Goal: Transaction & Acquisition: Purchase product/service

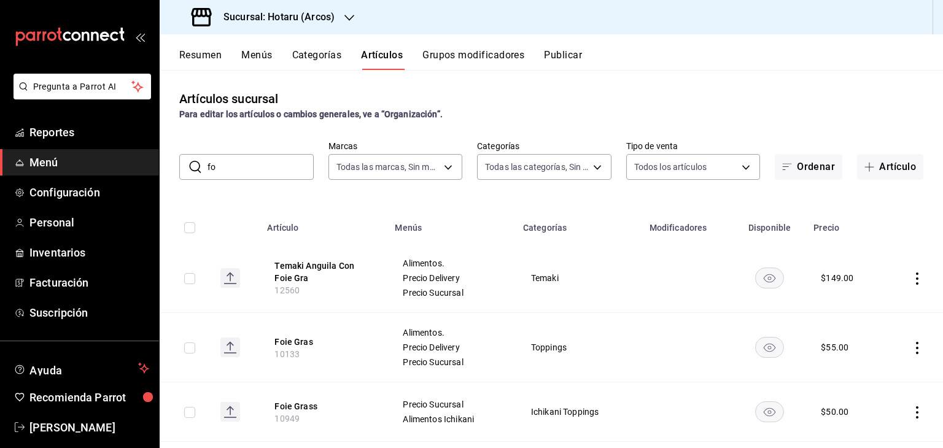
type input "f"
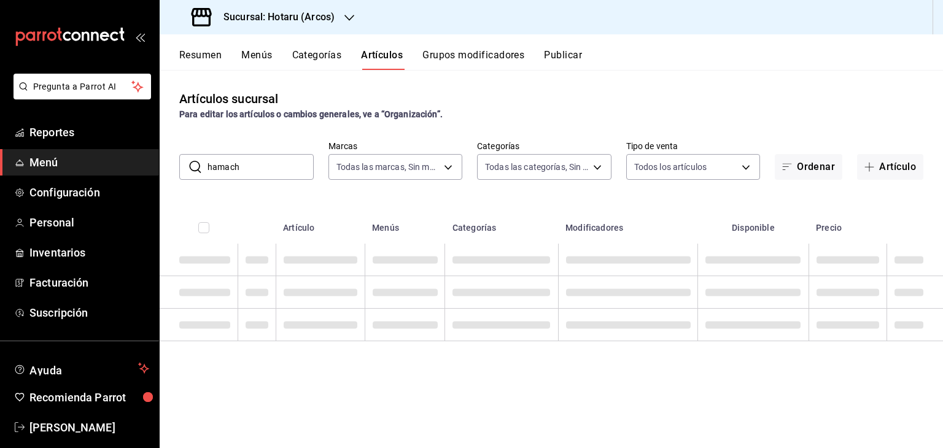
click at [518, 91] on div "Artículos sucursal Para editar los artículos o cambios generales, ve a “Organiz…" at bounding box center [551, 105] width 783 height 31
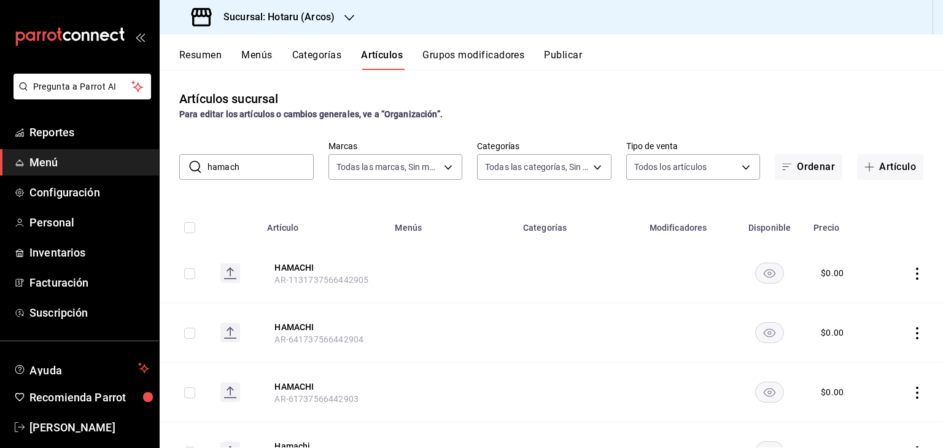
drag, startPoint x: 263, startPoint y: 163, endPoint x: 42, endPoint y: 153, distance: 221.1
click at [42, 153] on div "Pregunta a Parrot AI Reportes Menú Configuración Personal Inventarios Facturaci…" at bounding box center [471, 224] width 943 height 448
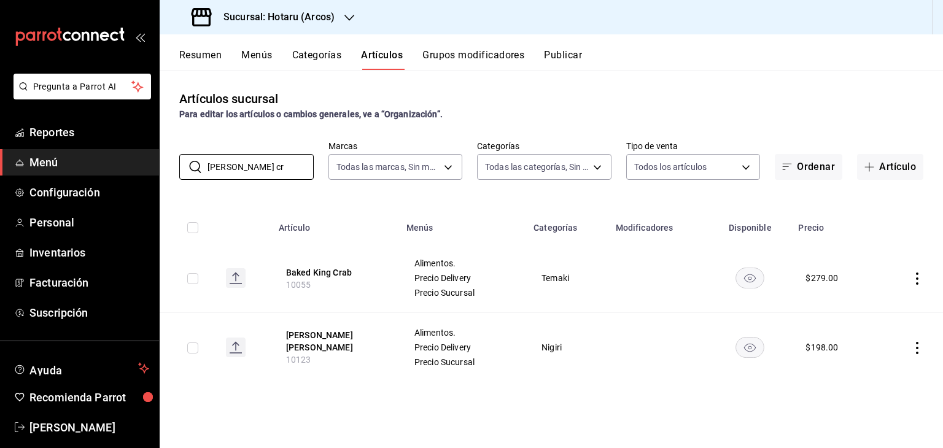
drag, startPoint x: 279, startPoint y: 168, endPoint x: 0, endPoint y: 153, distance: 278.9
click at [0, 160] on div "Pregunta a Parrot AI Reportes Menú Configuración Personal Inventarios Facturaci…" at bounding box center [471, 224] width 943 height 448
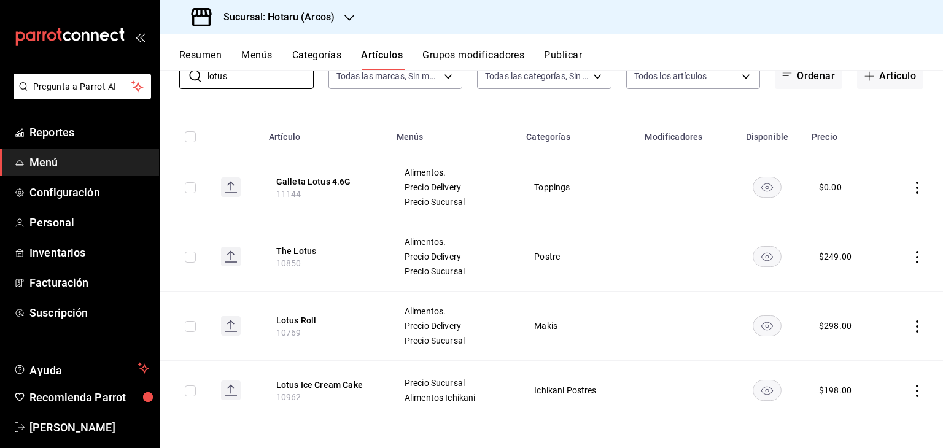
scroll to position [92, 0]
drag, startPoint x: 297, startPoint y: 84, endPoint x: 74, endPoint y: 70, distance: 223.8
click at [83, 79] on div "Pregunta a Parrot AI Reportes Menú Configuración Personal Inventarios Facturaci…" at bounding box center [471, 224] width 943 height 448
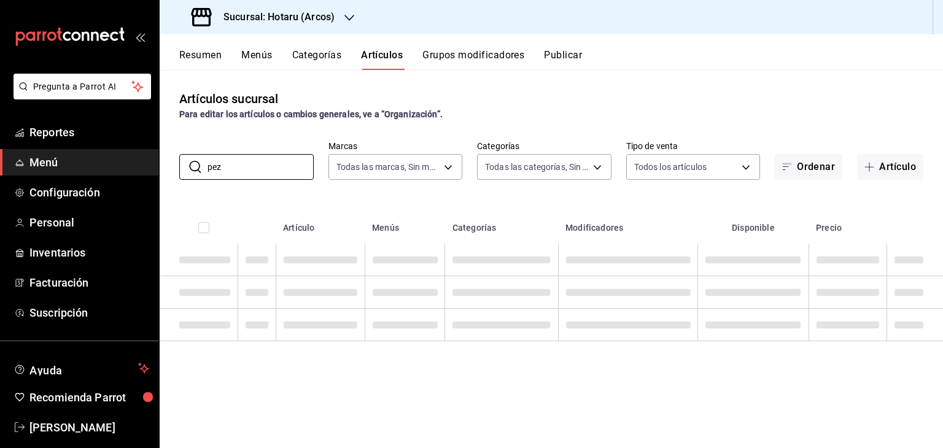
scroll to position [0, 0]
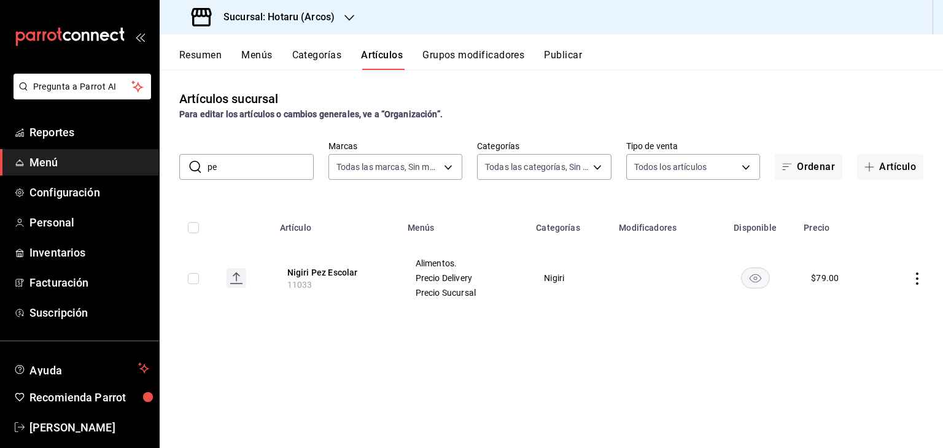
type input "p"
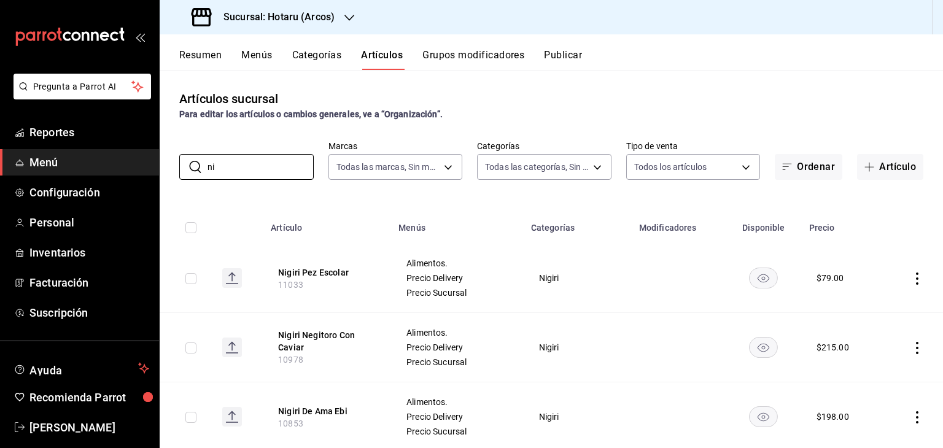
type input "n"
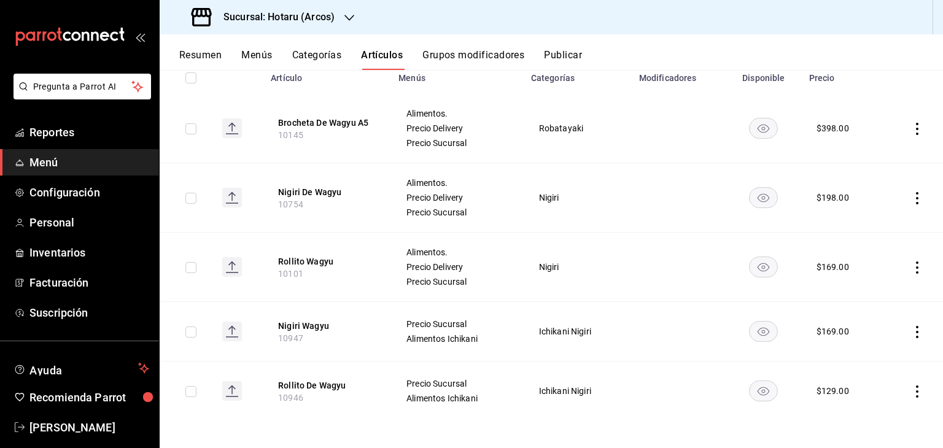
scroll to position [152, 0]
type input "WAGYU"
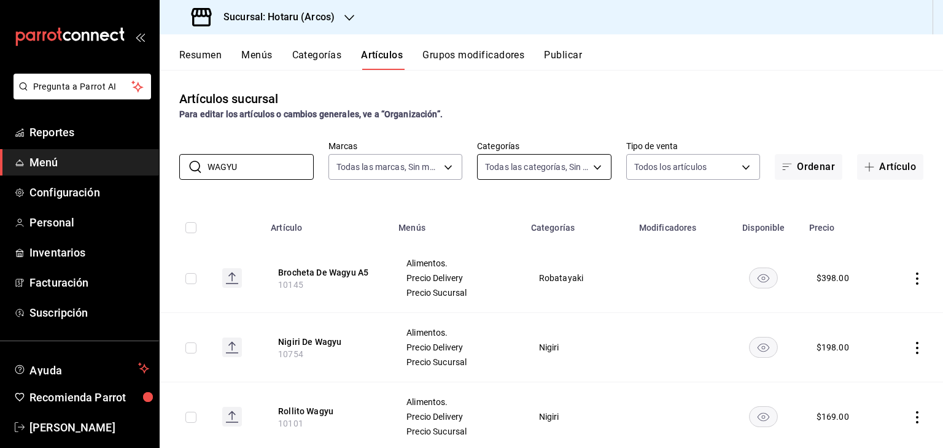
click at [567, 168] on body "Pregunta a Parrot AI Reportes Menú Configuración Personal Inventarios Facturaci…" at bounding box center [471, 224] width 943 height 448
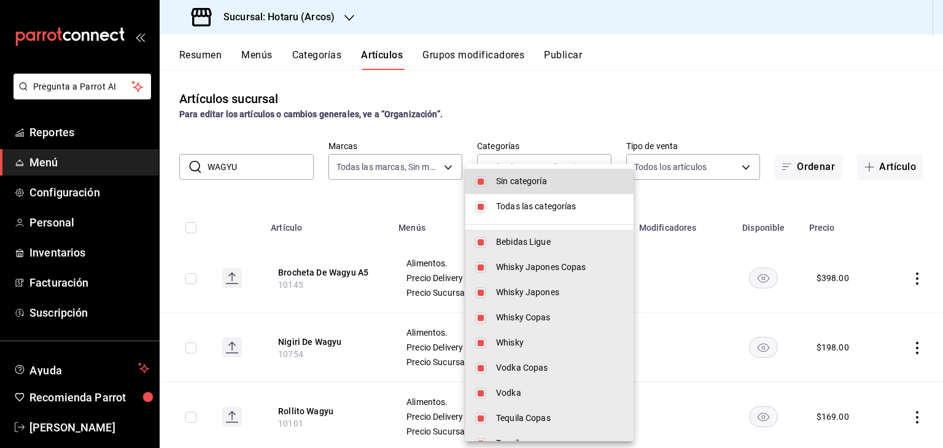
click at [545, 204] on span "Todas las categorías" at bounding box center [560, 206] width 128 height 13
checkbox input "false"
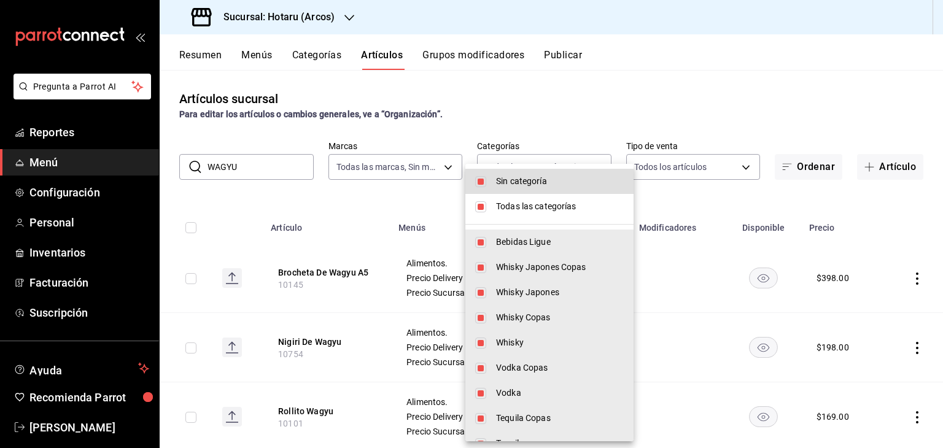
checkbox input "false"
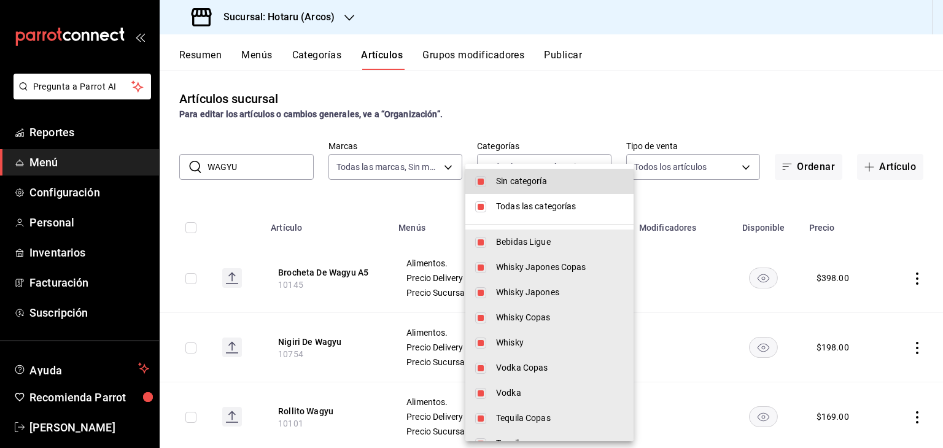
checkbox input "false"
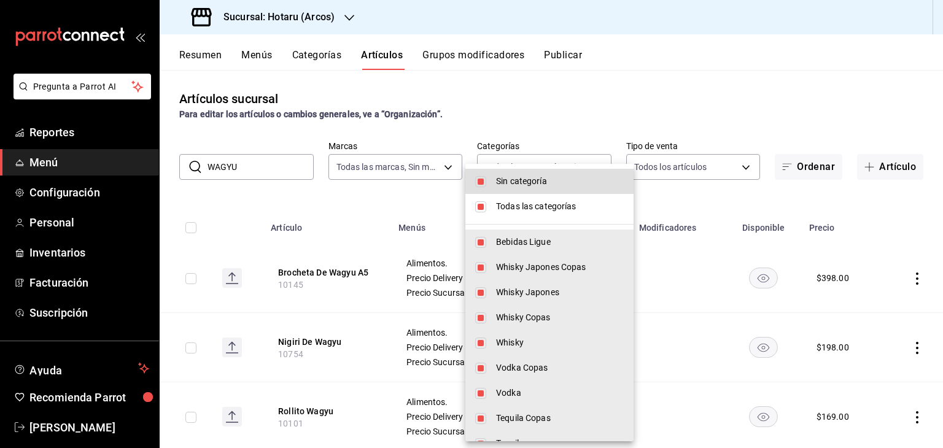
checkbox input "false"
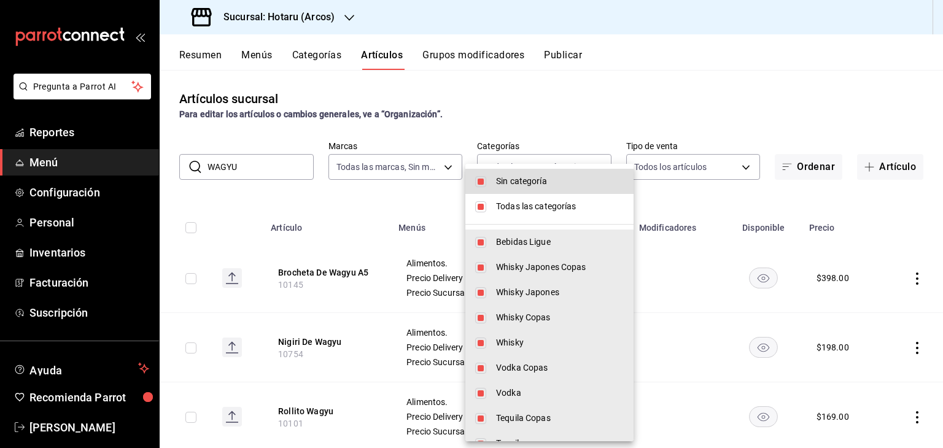
checkbox input "false"
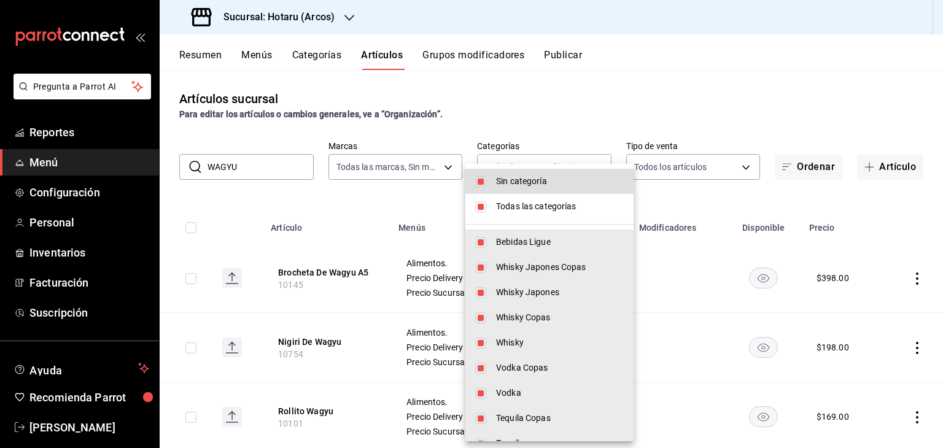
checkbox input "false"
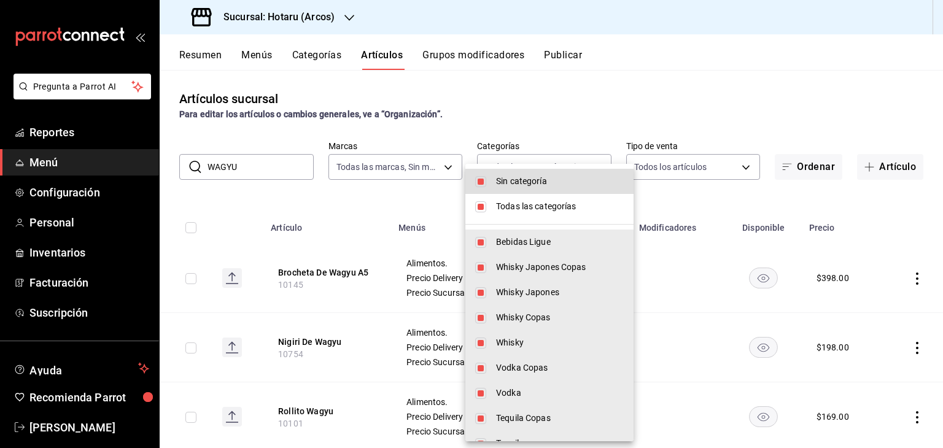
checkbox input "false"
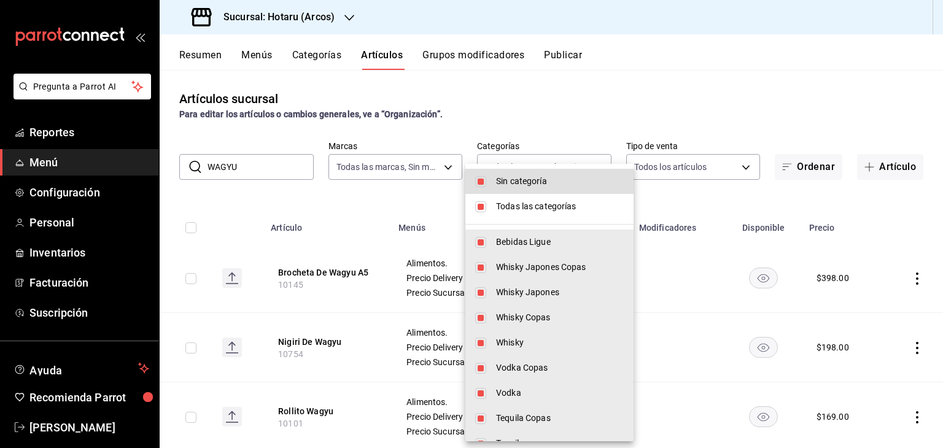
checkbox input "false"
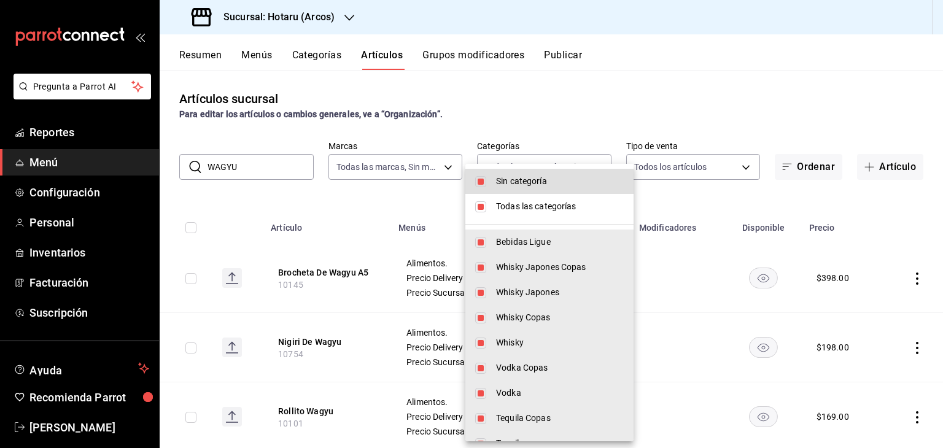
checkbox input "false"
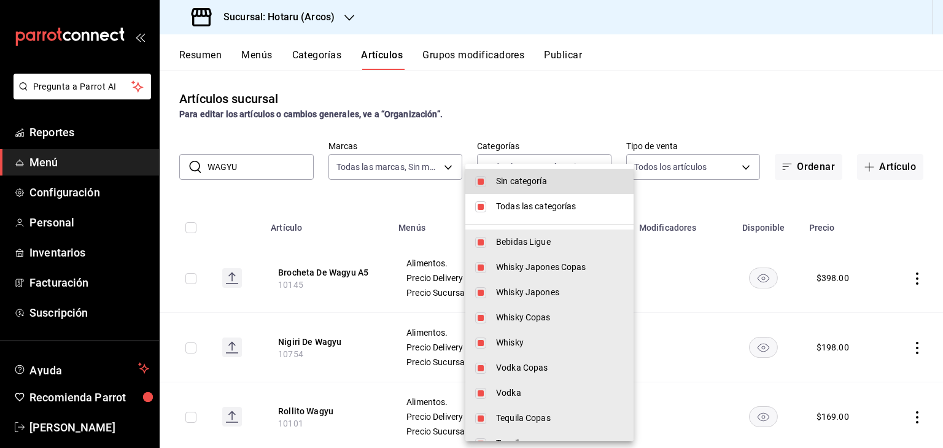
checkbox input "false"
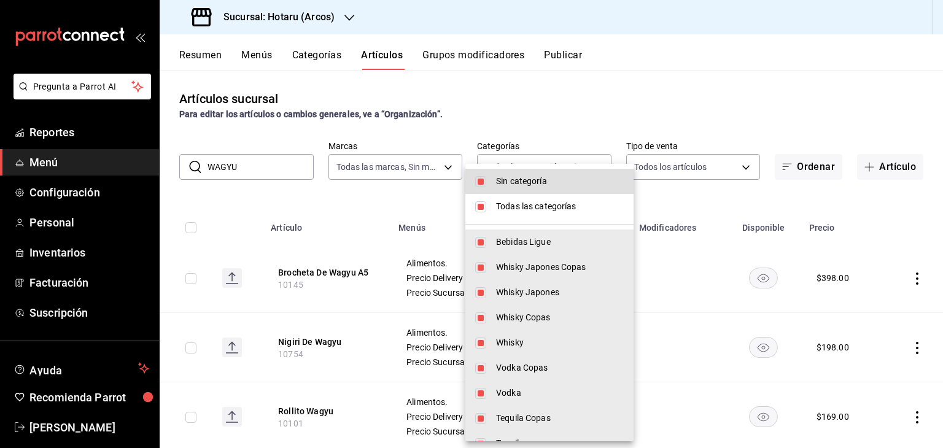
checkbox input "false"
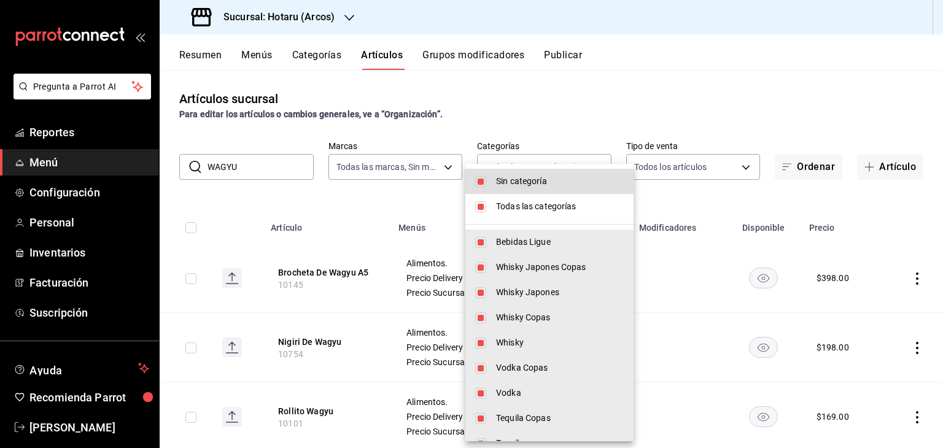
checkbox input "false"
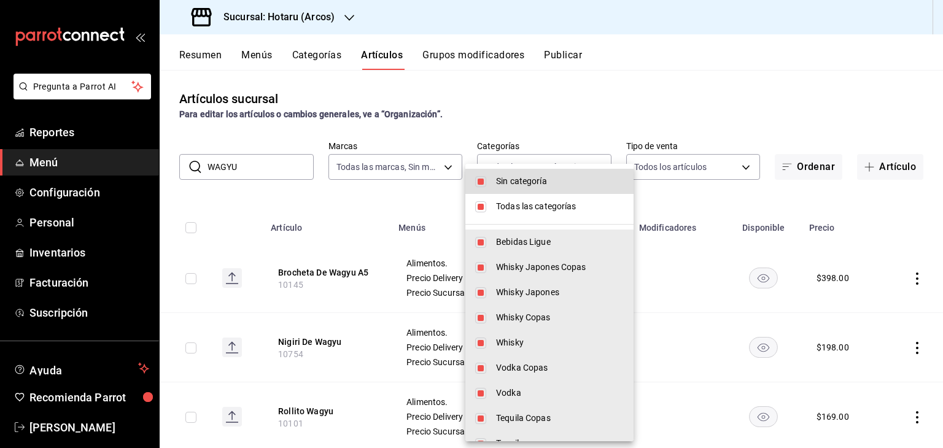
checkbox input "false"
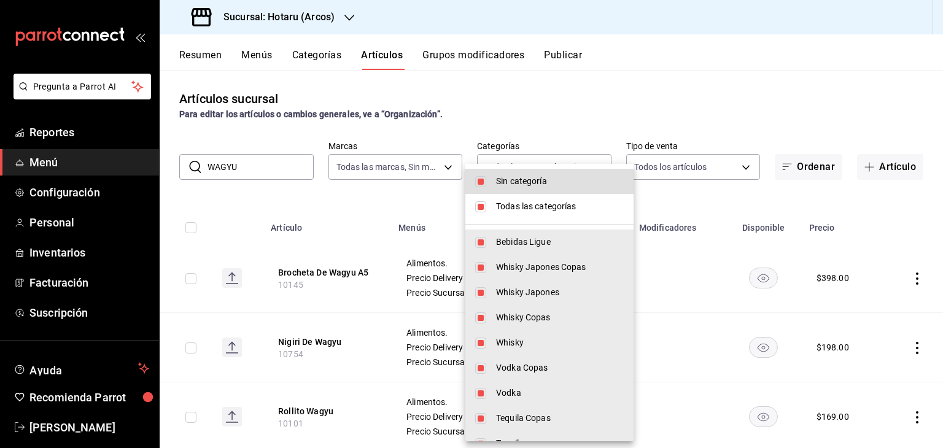
checkbox input "false"
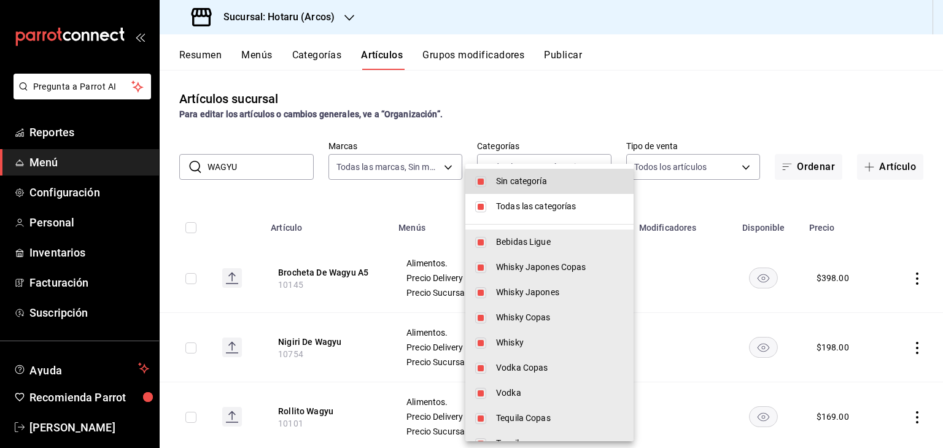
checkbox input "false"
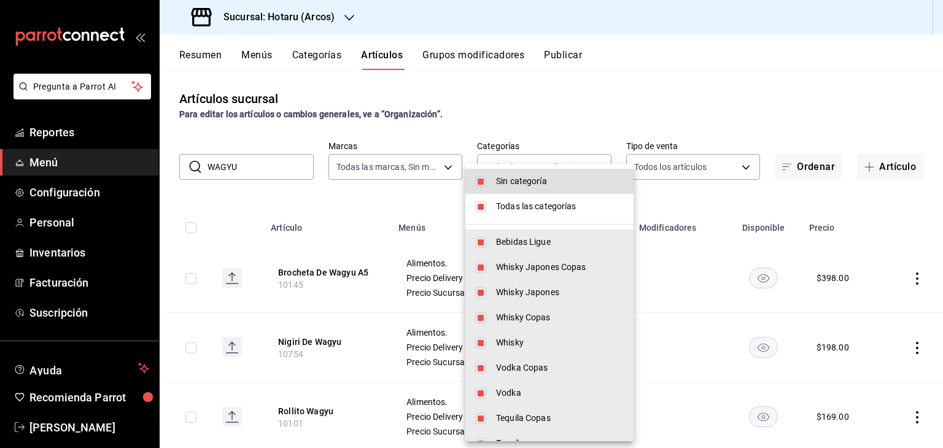
checkbox input "false"
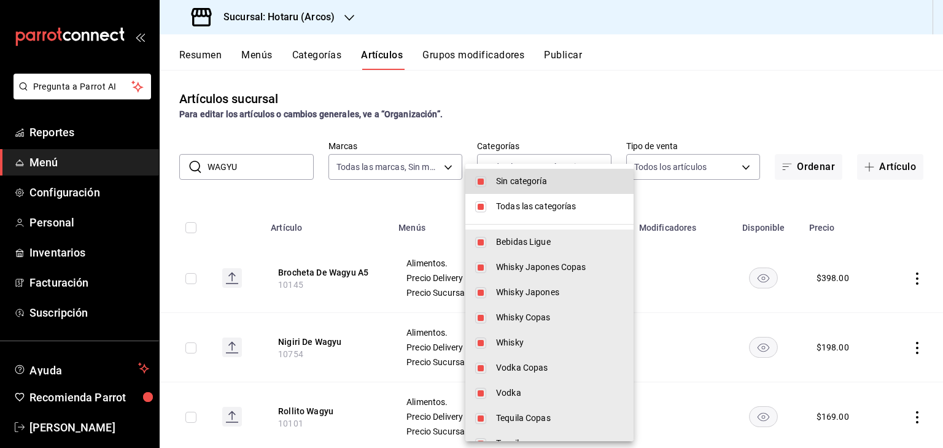
checkbox input "false"
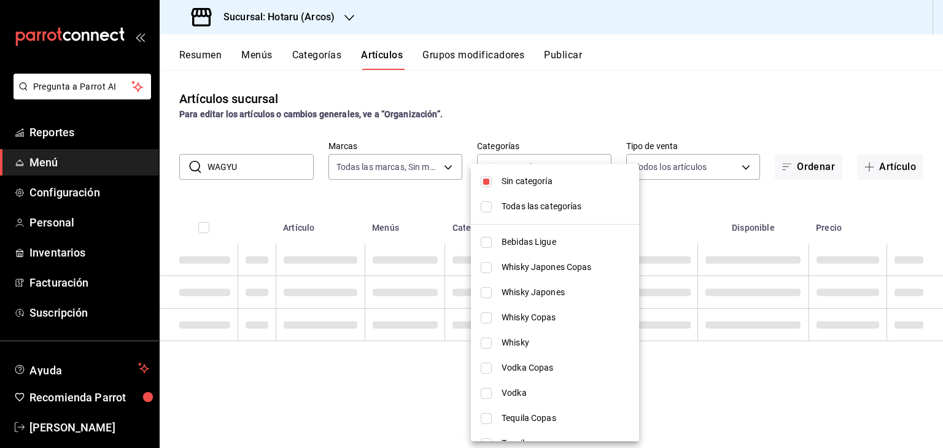
click at [545, 188] on li "Sin categoría" at bounding box center [555, 181] width 168 height 25
checkbox input "false"
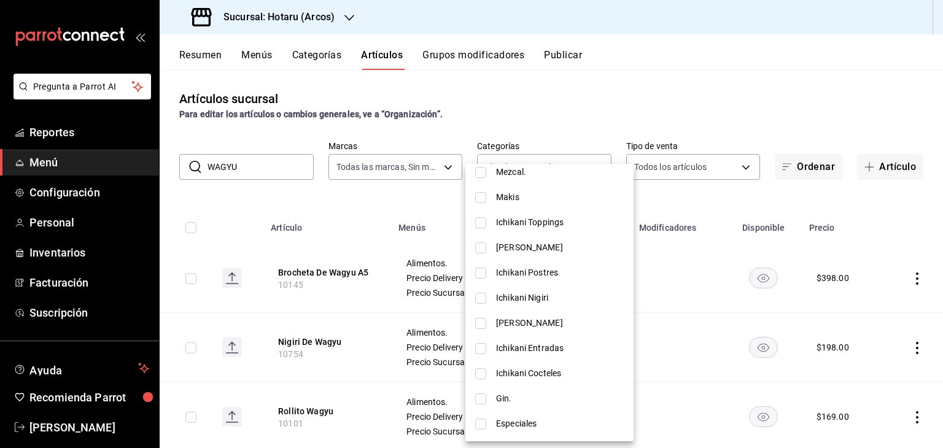
scroll to position [1657, 0]
click at [550, 285] on li "Ichikani Nigiri" at bounding box center [549, 295] width 168 height 25
type input "faac244a-1d13-470a-b319-5f48990a59db"
checkbox input "true"
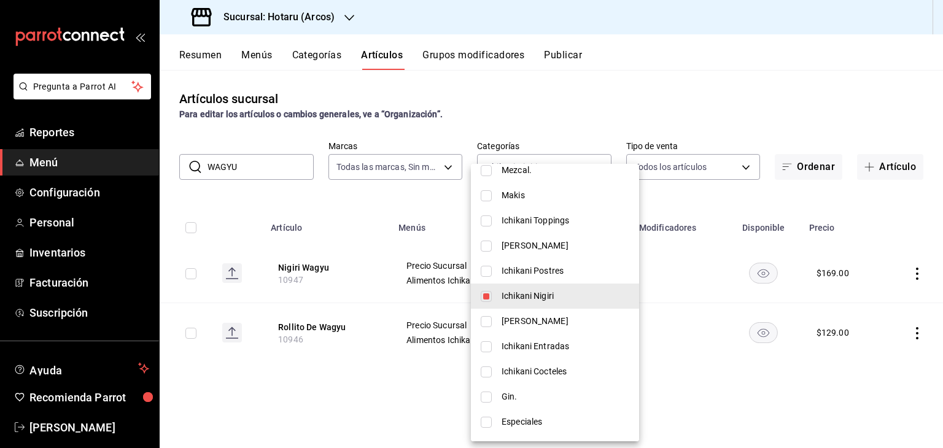
click at [672, 214] on div at bounding box center [471, 224] width 943 height 448
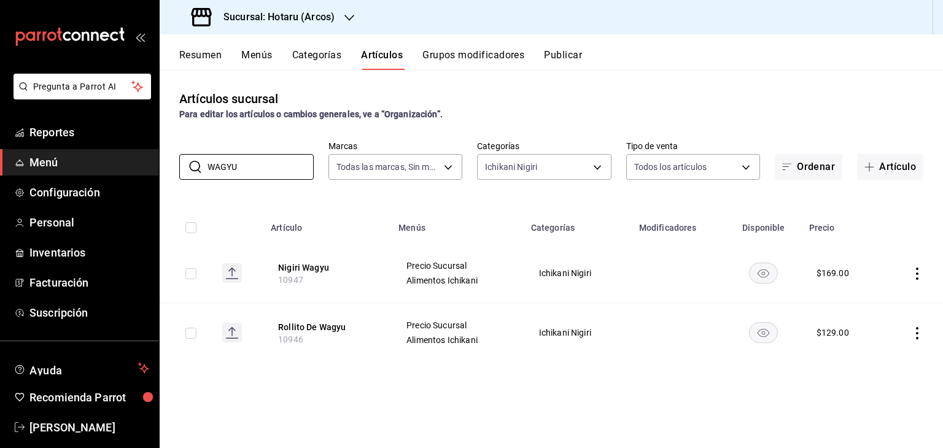
drag, startPoint x: 259, startPoint y: 177, endPoint x: 106, endPoint y: 169, distance: 153.0
click at [106, 169] on div "Pregunta a Parrot AI Reportes Menú Configuración Personal Inventarios Facturaci…" at bounding box center [471, 224] width 943 height 448
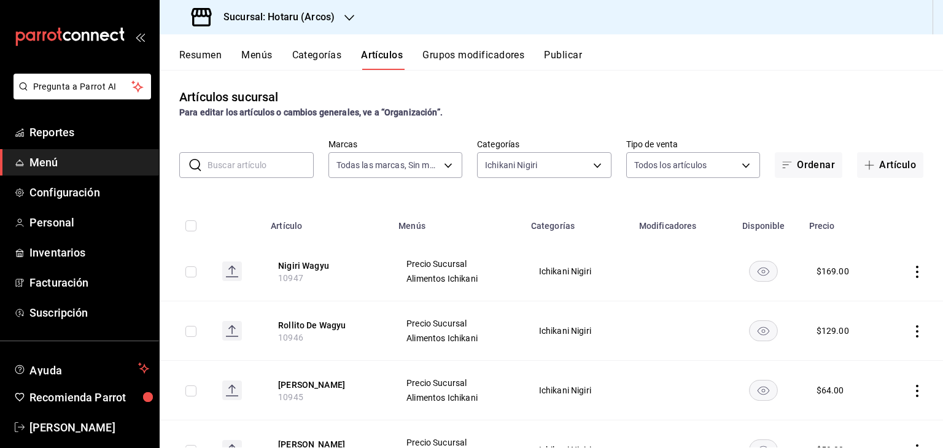
scroll to position [0, 0]
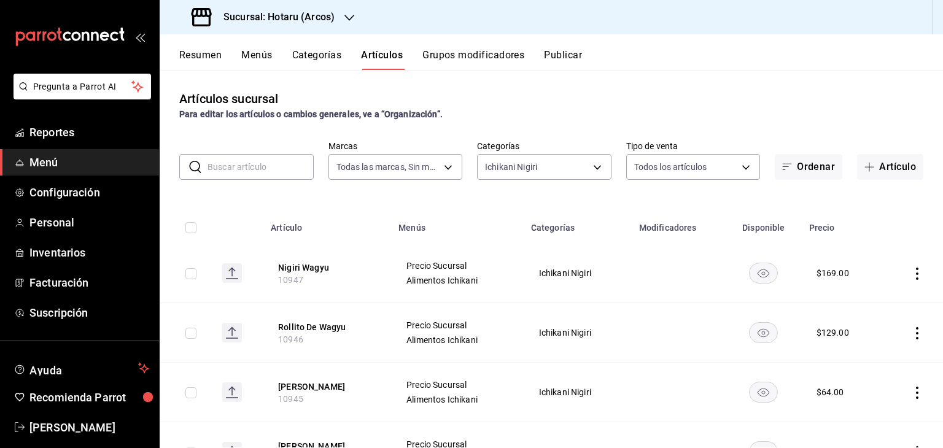
click at [279, 168] on input "text" at bounding box center [260, 167] width 106 height 25
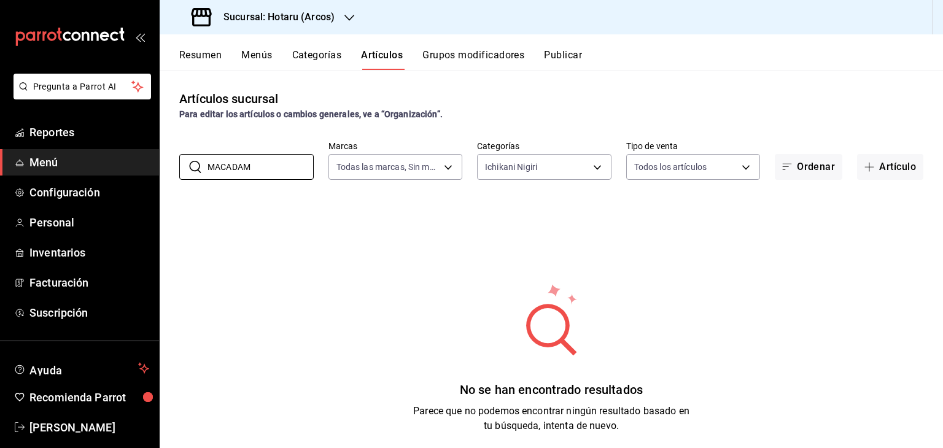
drag, startPoint x: 280, startPoint y: 168, endPoint x: 114, endPoint y: 153, distance: 166.3
click at [114, 153] on div "Pregunta a Parrot AI Reportes Menú Configuración Personal Inventarios Facturaci…" at bounding box center [471, 224] width 943 height 448
type input "PAY"
click at [542, 179] on body "Pregunta a Parrot AI Reportes Menú Configuración Personal Inventarios Facturaci…" at bounding box center [471, 224] width 943 height 448
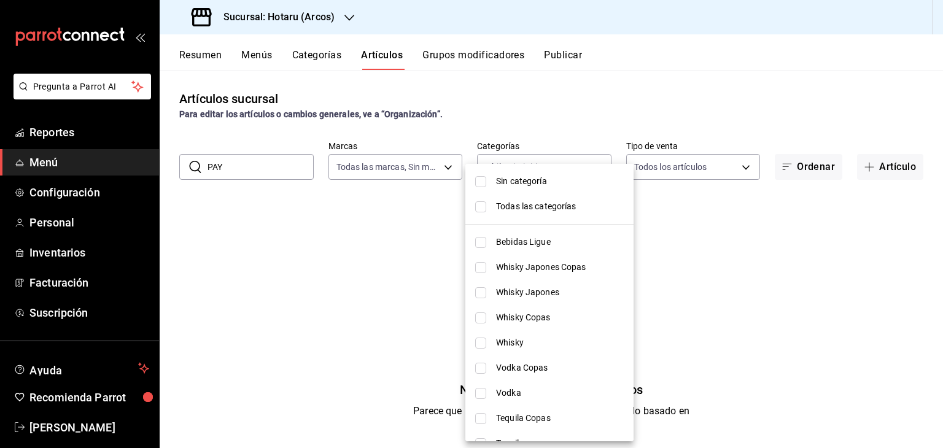
click at [533, 202] on span "Todas las categorías" at bounding box center [560, 206] width 128 height 13
type input "af0fa7ff-854a-4bfb-817f-8061951aea4b,98c40ba0-5fcc-40b0-ad47-58e6283fb45d,d8773…"
checkbox input "true"
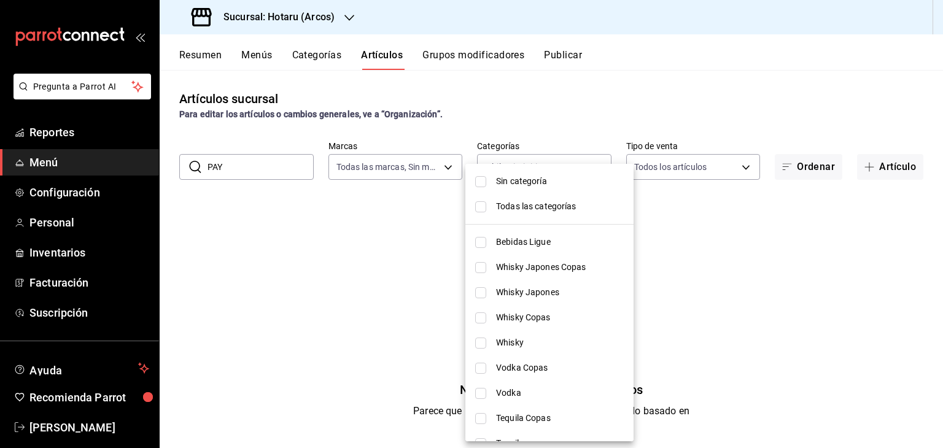
checkbox input "true"
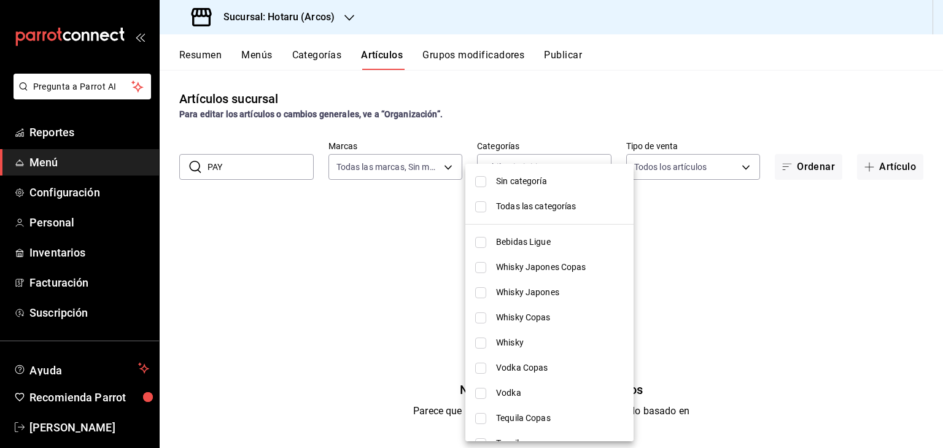
checkbox input "true"
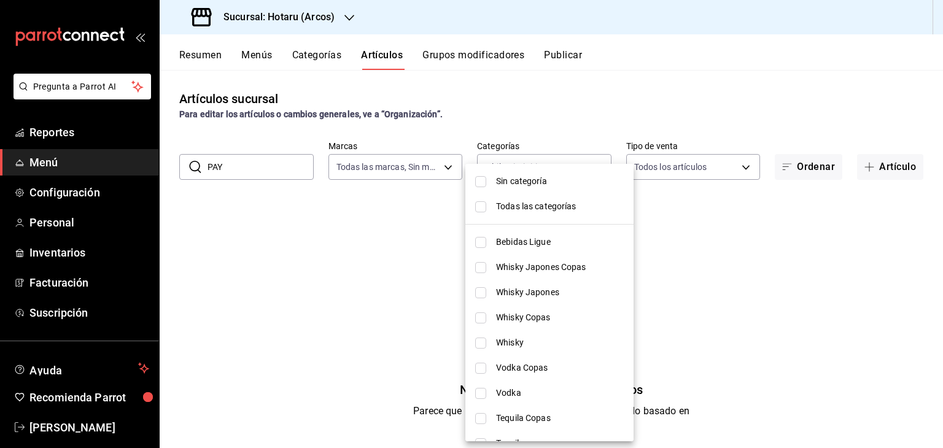
checkbox input "true"
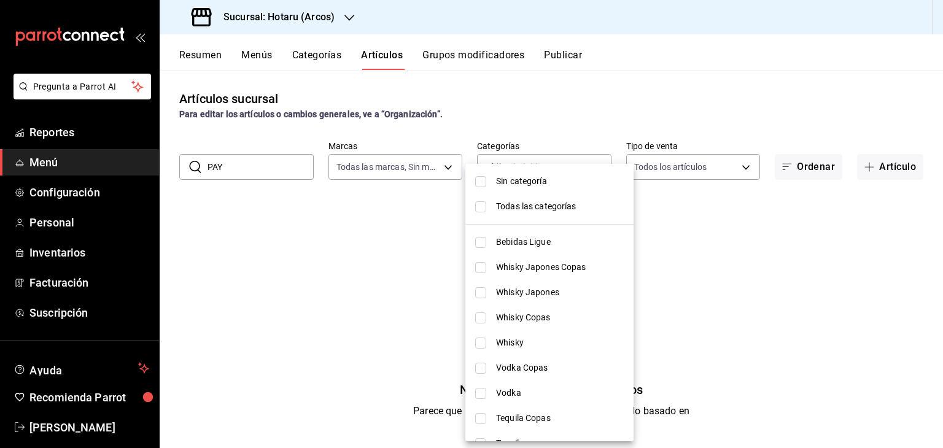
checkbox input "true"
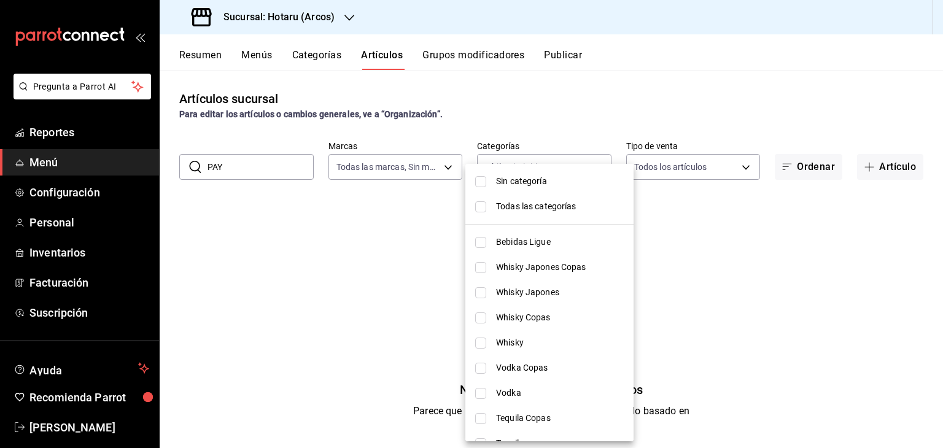
checkbox input "true"
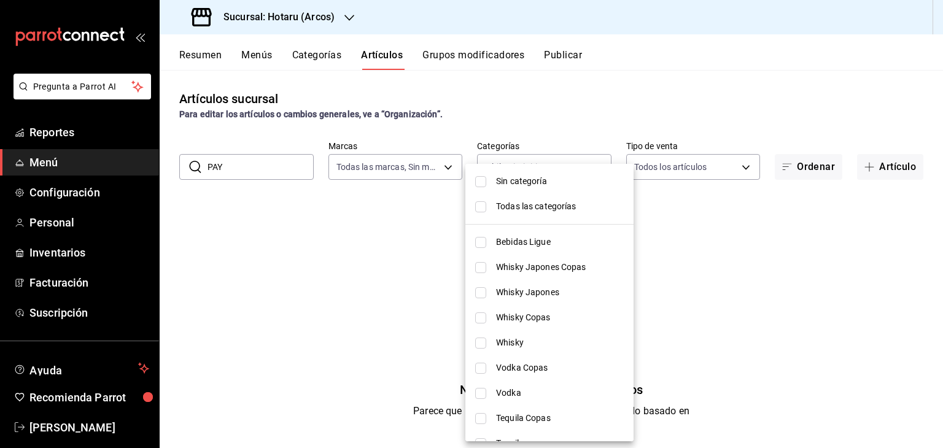
checkbox input "true"
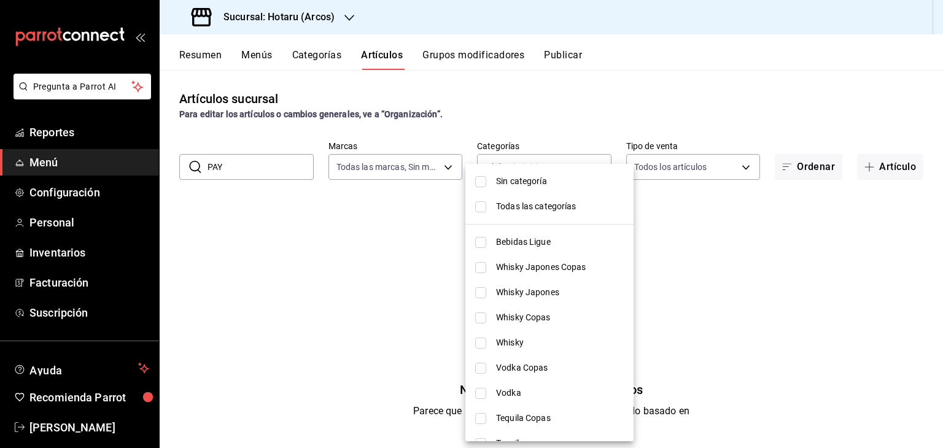
checkbox input "true"
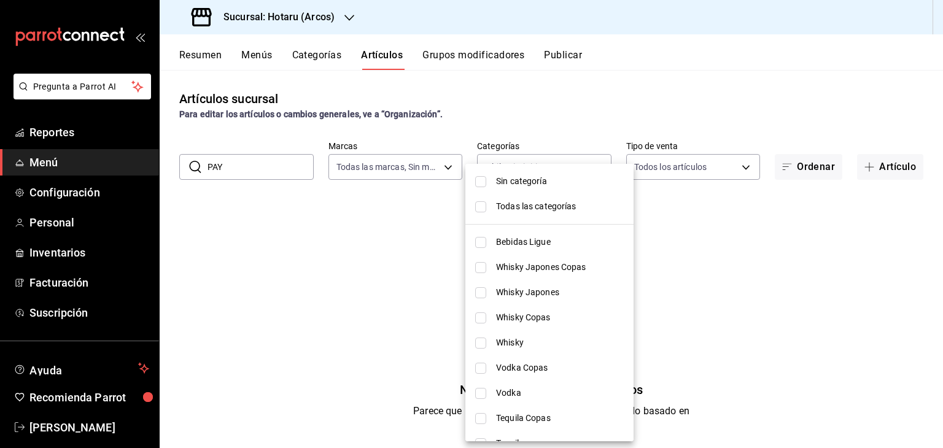
checkbox input "true"
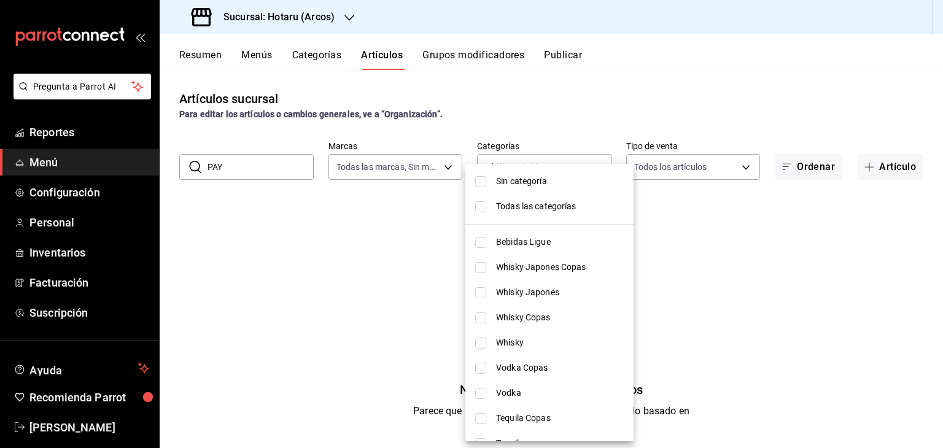
checkbox input "true"
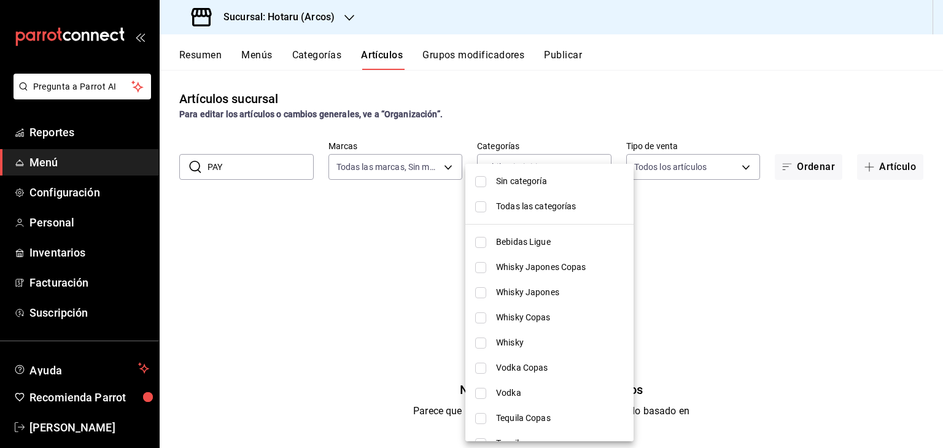
checkbox input "true"
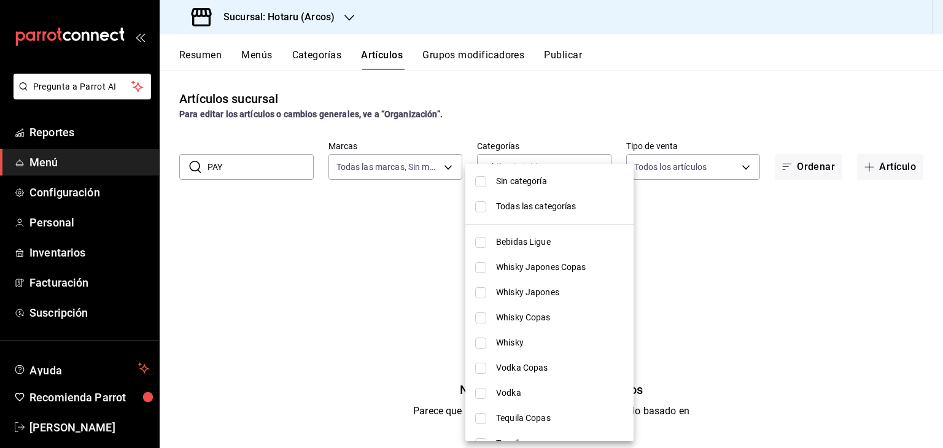
checkbox input "true"
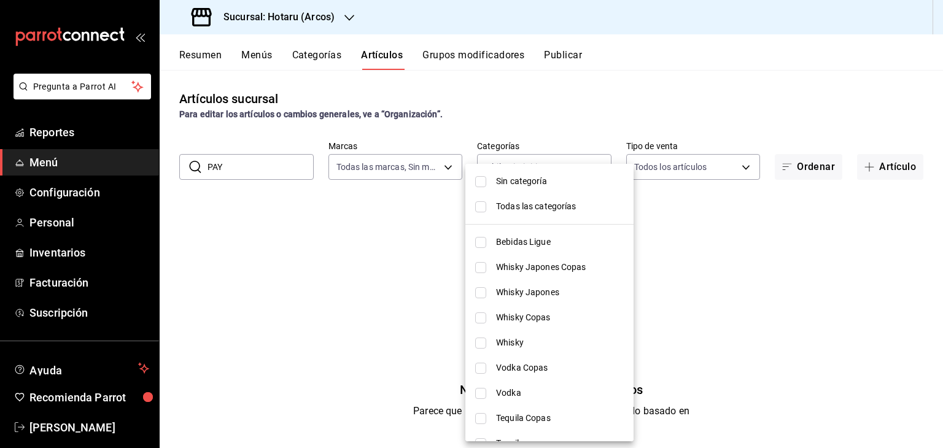
checkbox input "true"
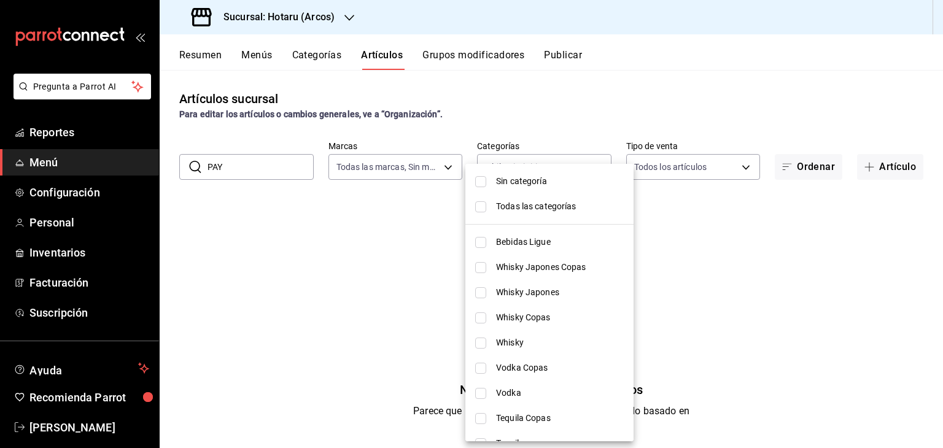
checkbox input "true"
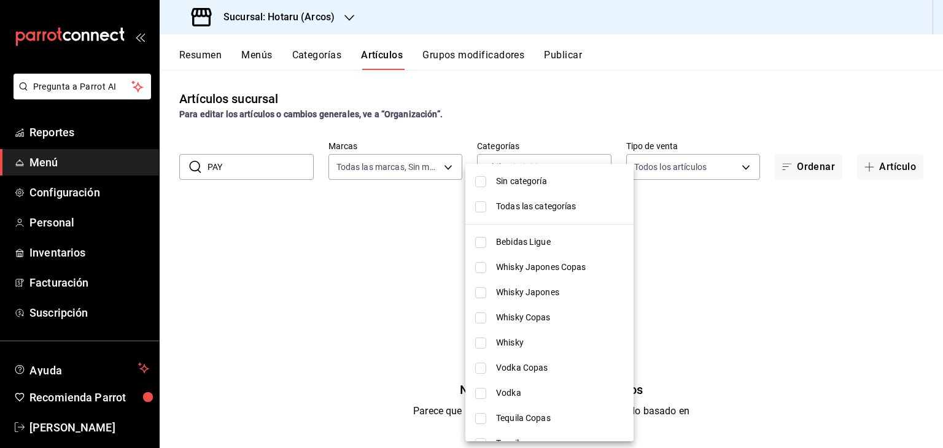
checkbox input "true"
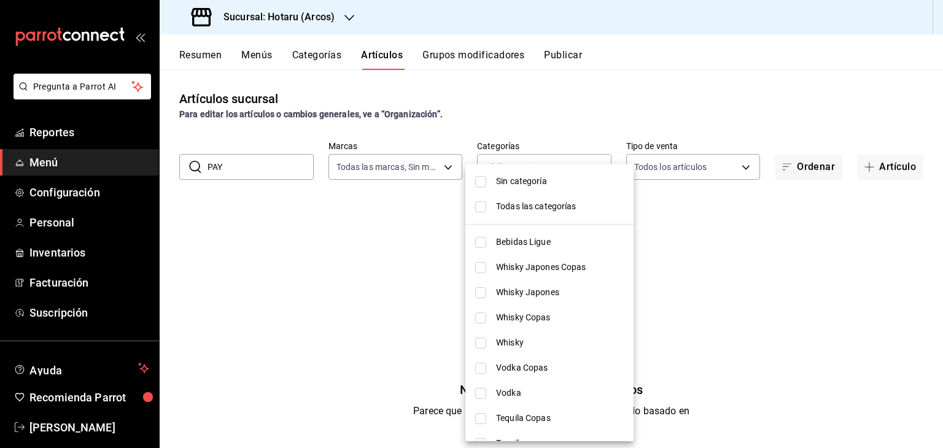
checkbox input "true"
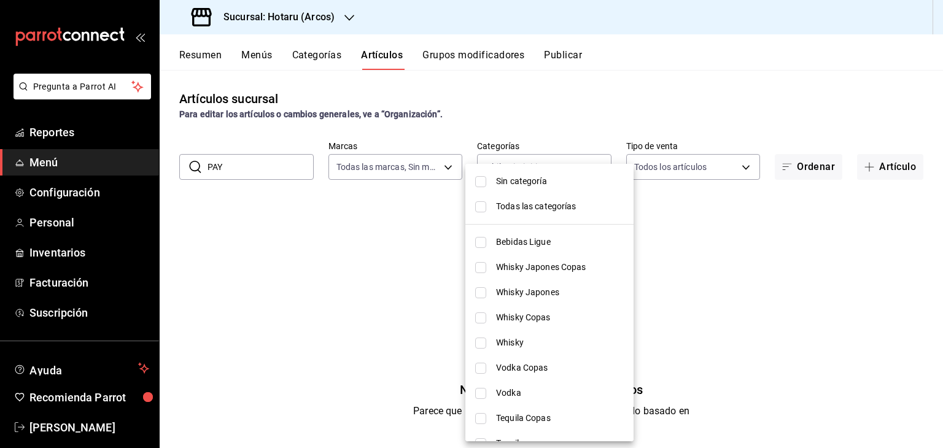
checkbox input "true"
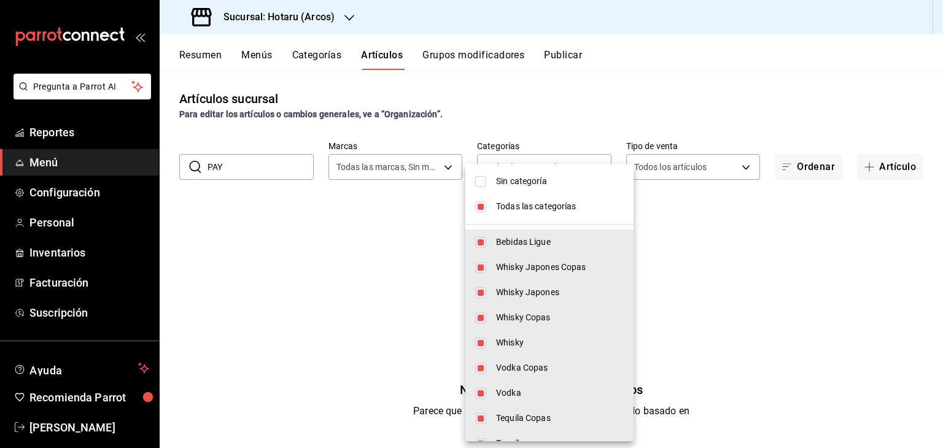
click at [533, 188] on li "Sin categoría" at bounding box center [549, 181] width 168 height 25
checkbox input "true"
click at [235, 211] on div at bounding box center [471, 224] width 943 height 448
